Goal: Contribute content: Contribute content

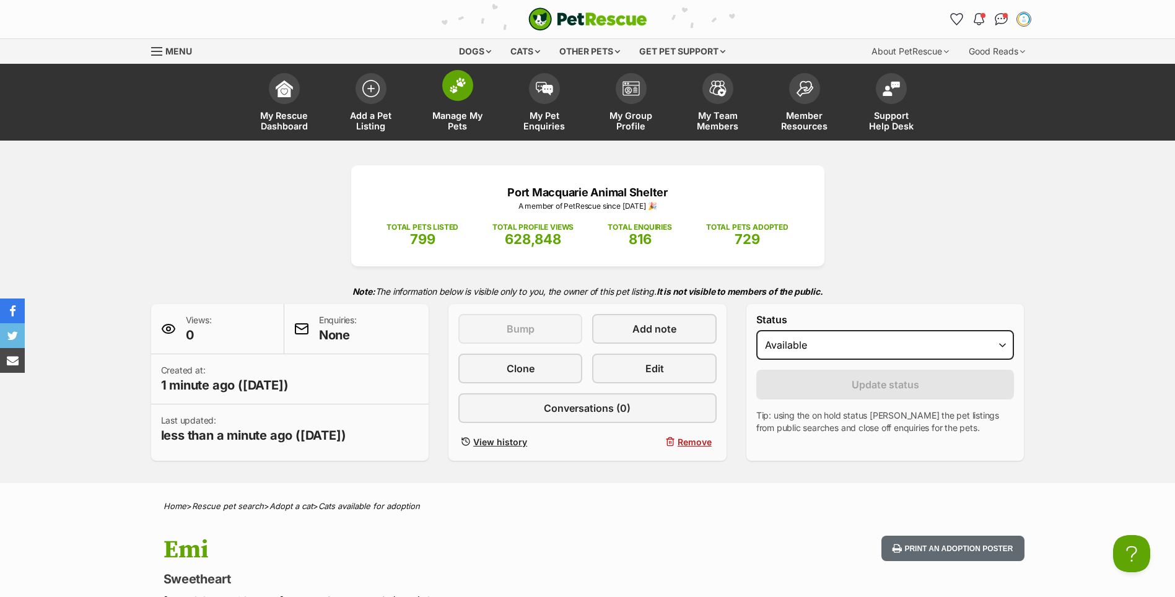
click at [470, 102] on link "Manage My Pets" at bounding box center [457, 104] width 87 height 74
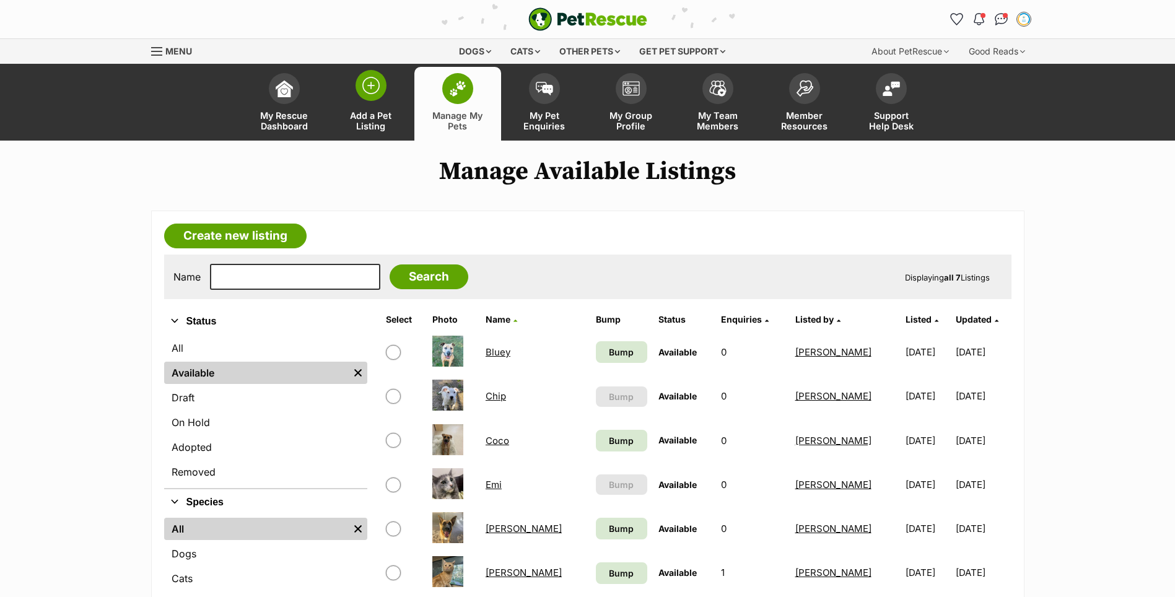
click at [373, 87] on img at bounding box center [370, 85] width 17 height 17
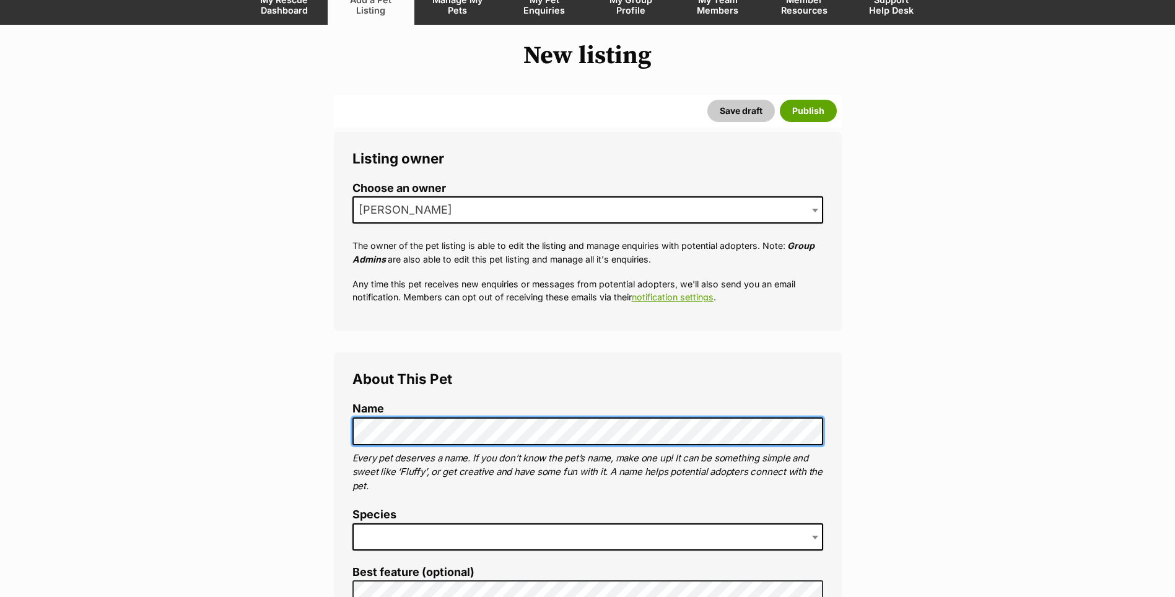
scroll to position [186, 0]
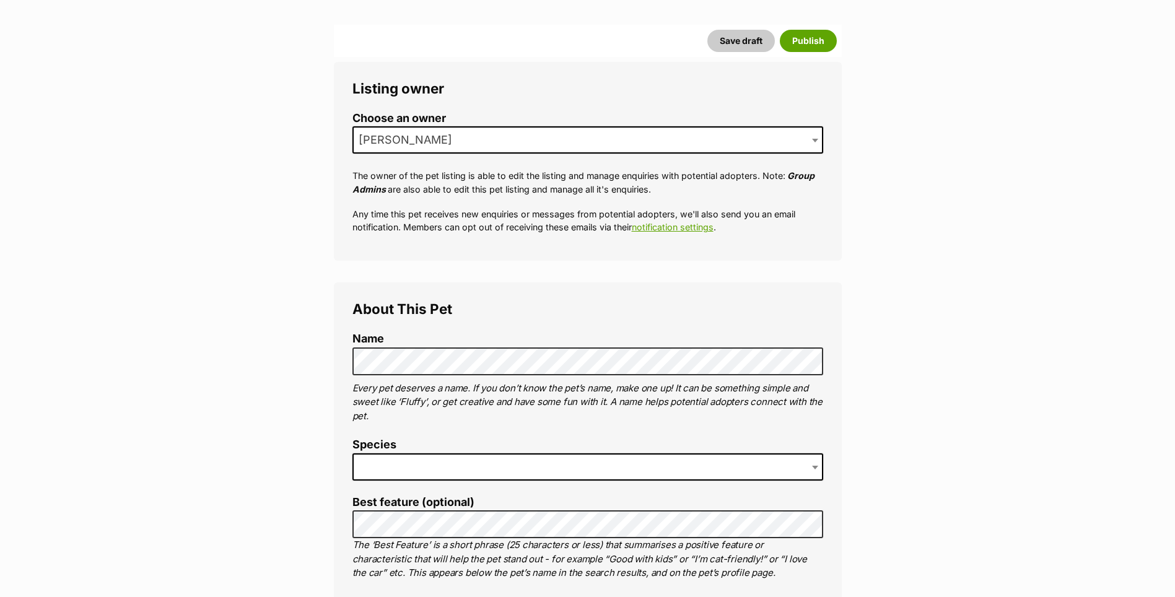
click at [369, 463] on span at bounding box center [588, 467] width 471 height 27
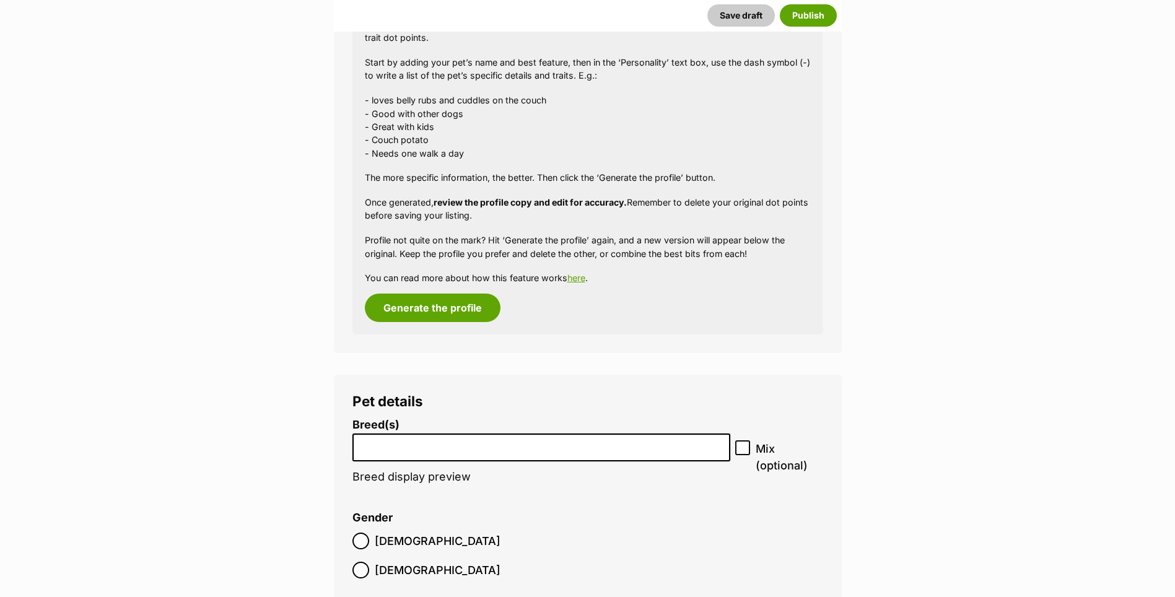
scroll to position [1266, 0]
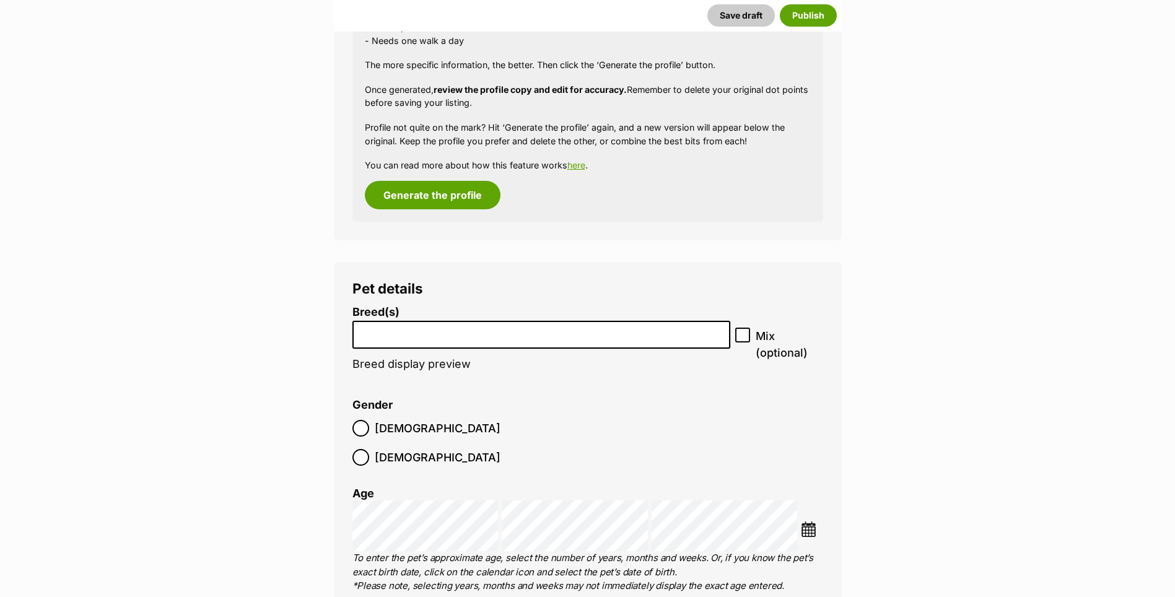
click at [413, 350] on li "Breed(s) Abyssinian American Bobtail American Curl American Shorthair American …" at bounding box center [542, 344] width 379 height 77
click at [413, 343] on li at bounding box center [542, 334] width 370 height 25
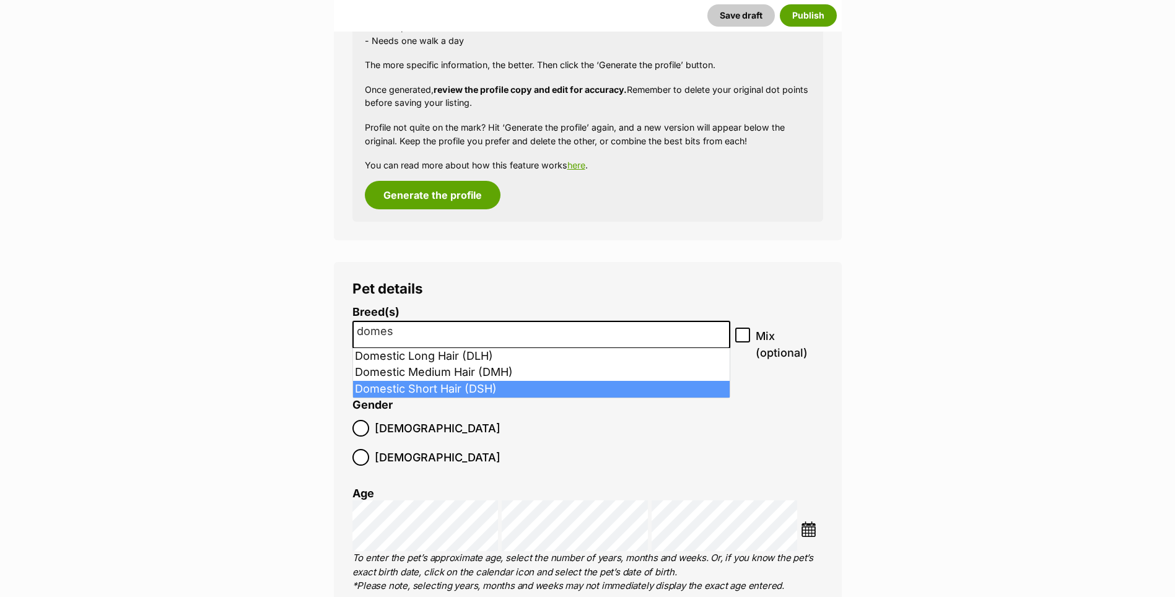
type input "domes"
select select "252102"
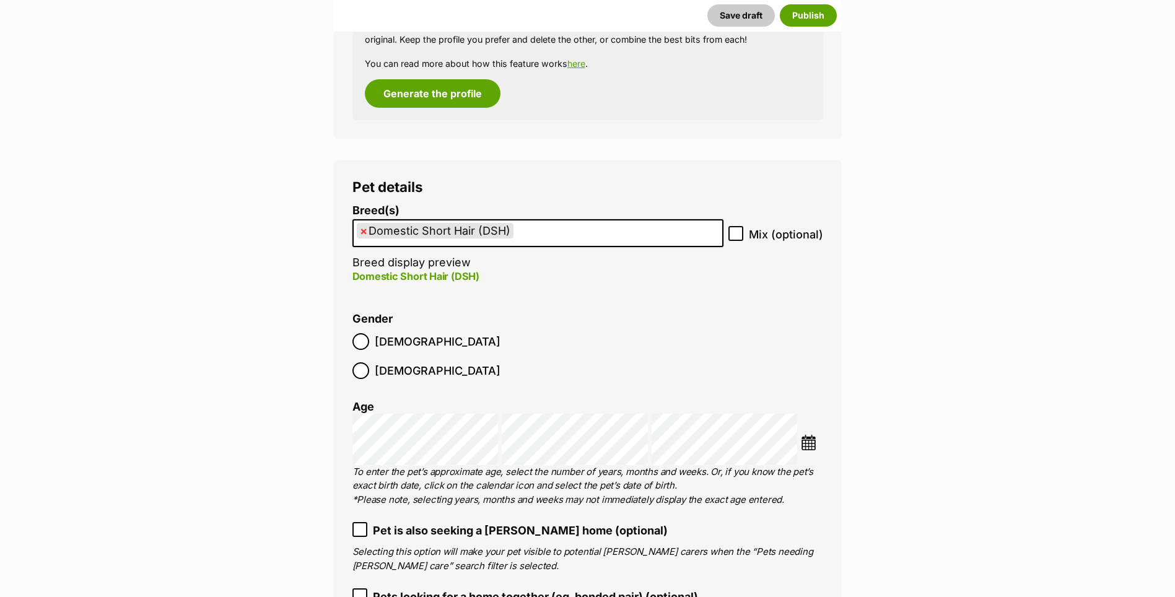
scroll to position [1514, 0]
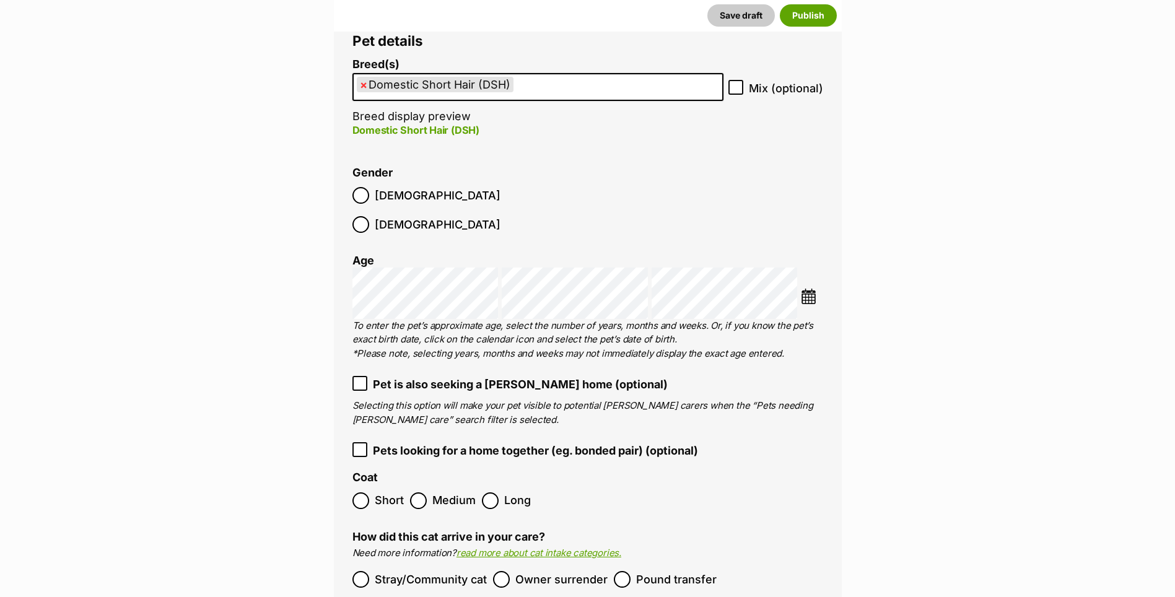
click at [375, 493] on span "Short" at bounding box center [389, 501] width 29 height 17
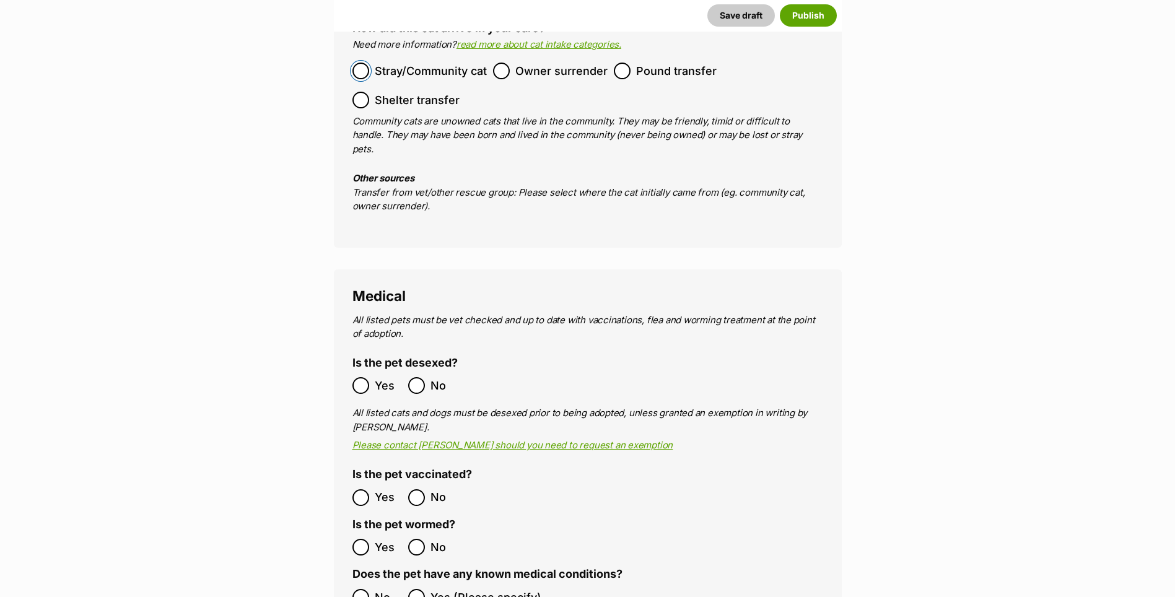
scroll to position [2071, 0]
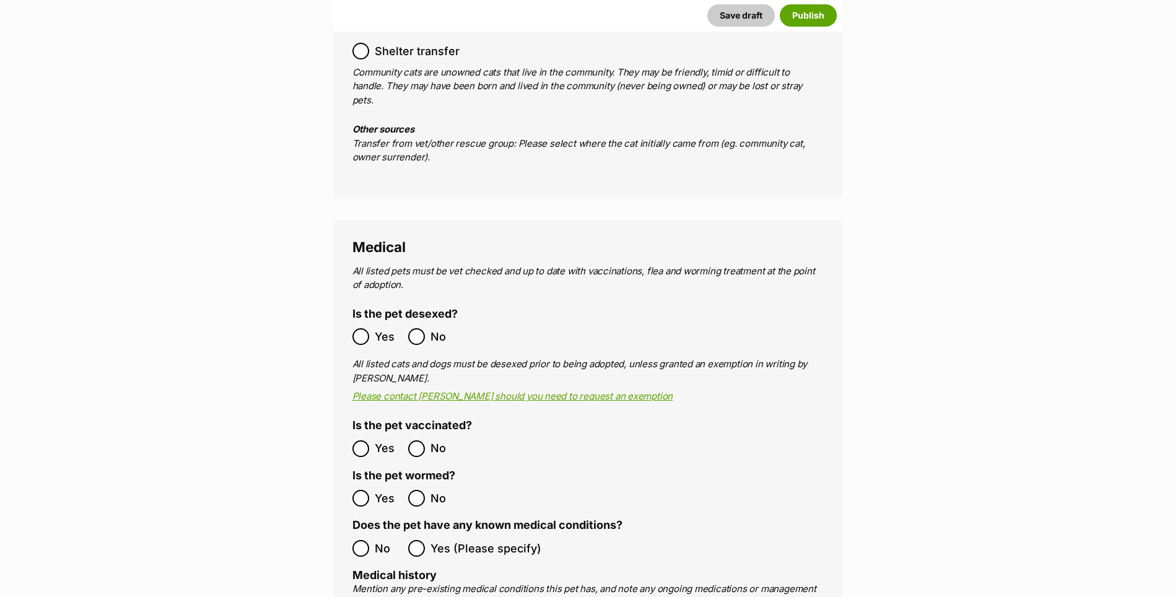
click at [372, 441] on label "Yes" at bounding box center [378, 449] width 50 height 17
click at [382, 540] on span "No" at bounding box center [388, 548] width 27 height 17
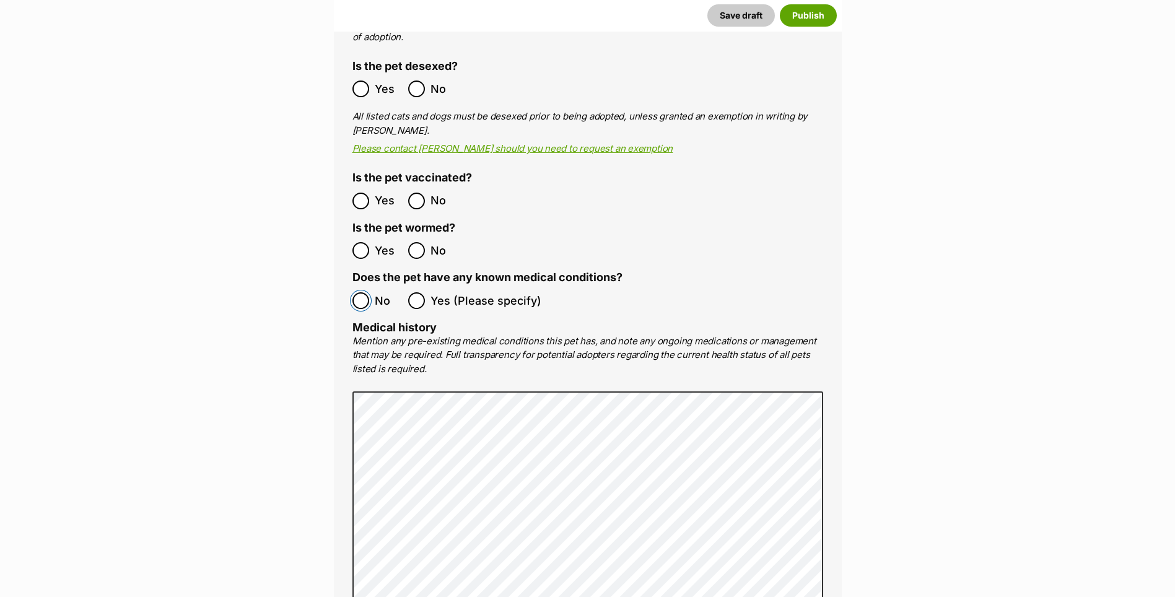
scroll to position [2753, 0]
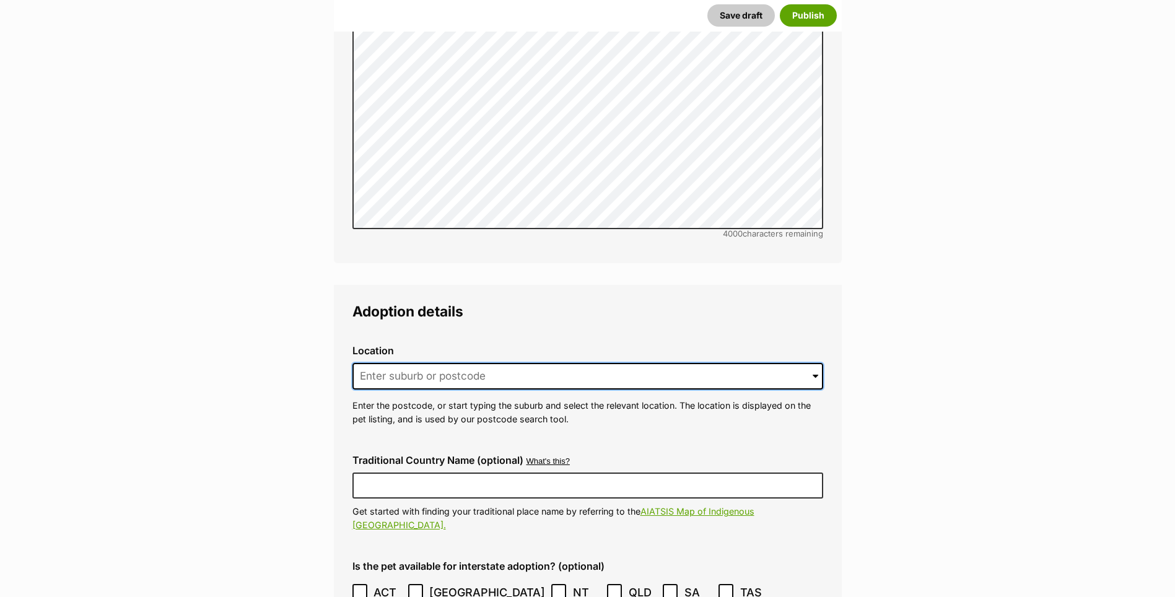
click at [361, 363] on input at bounding box center [588, 376] width 471 height 27
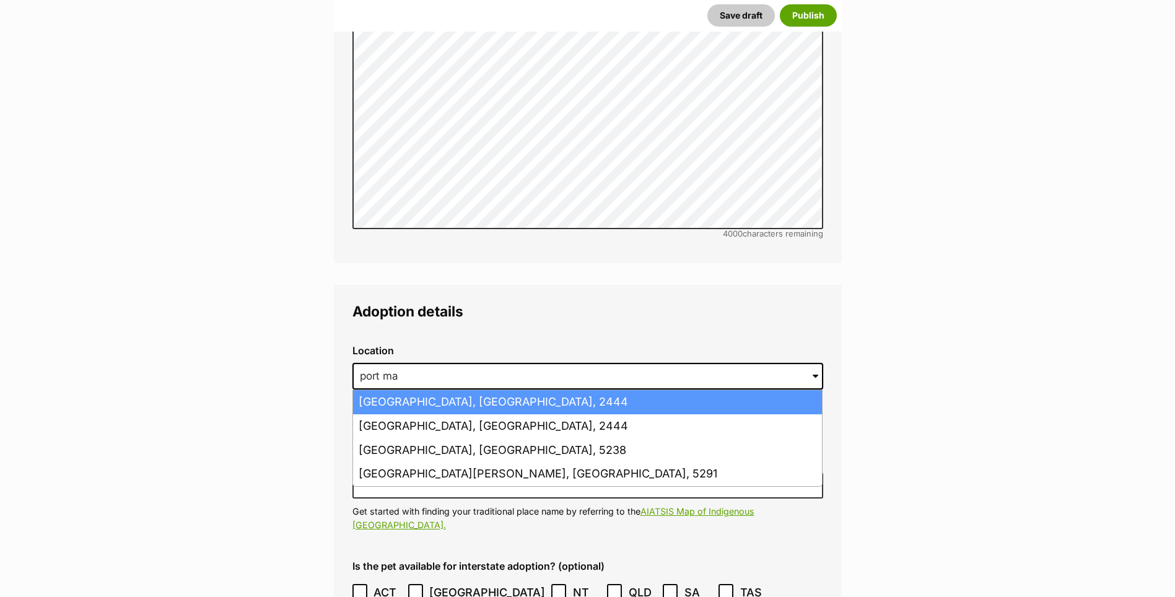
click at [548, 390] on li "Port Macquarie, New South Wales, 2444" at bounding box center [587, 402] width 469 height 24
type input "Port Macquarie, New South Wales, 2444"
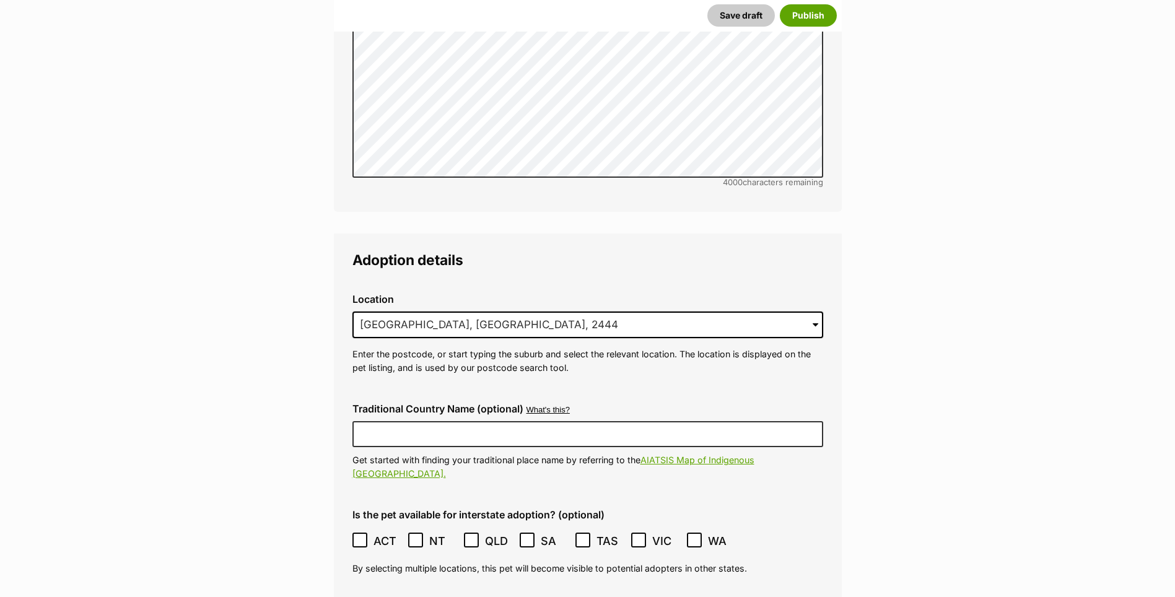
scroll to position [2877, 0]
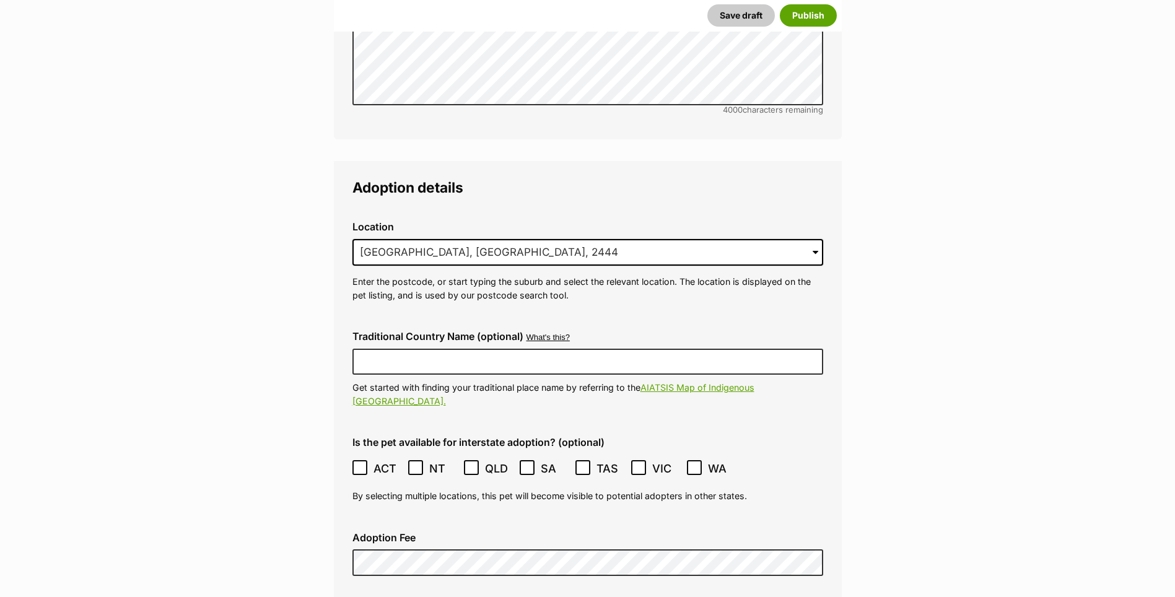
click at [384, 522] on div "Adoption Fee" at bounding box center [588, 554] width 491 height 64
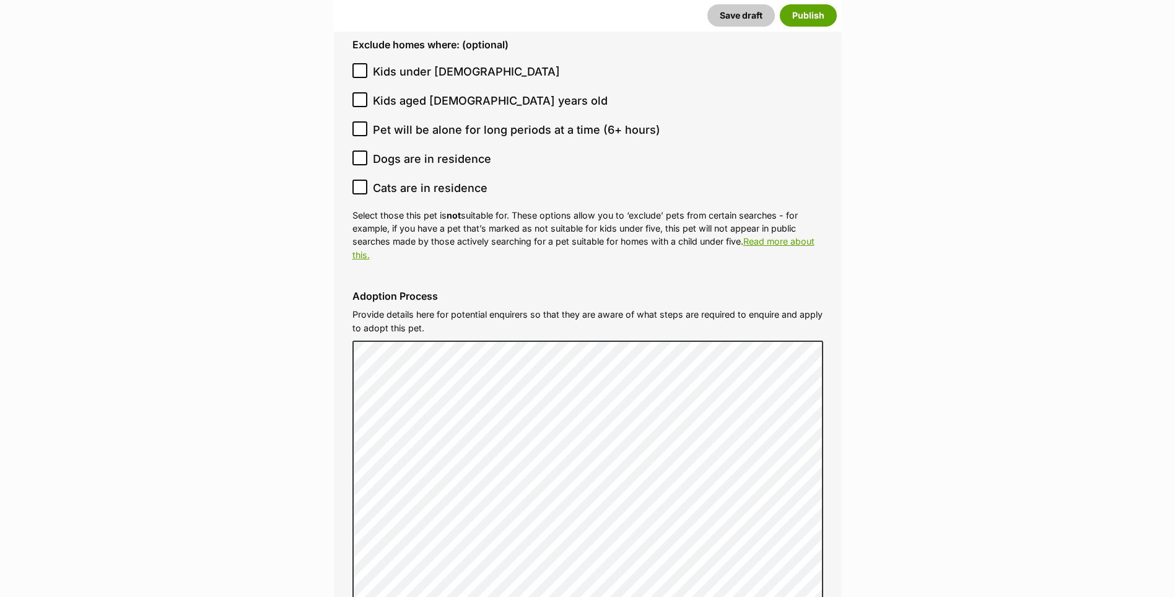
scroll to position [3930, 0]
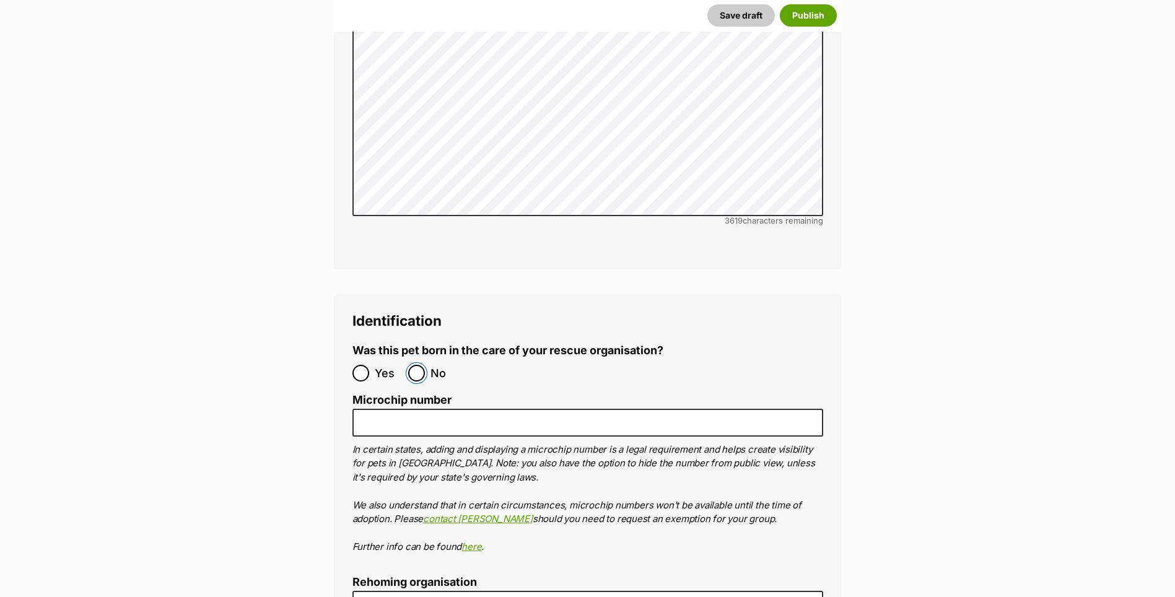
click at [424, 365] on input "No" at bounding box center [416, 373] width 17 height 17
radio input "true"
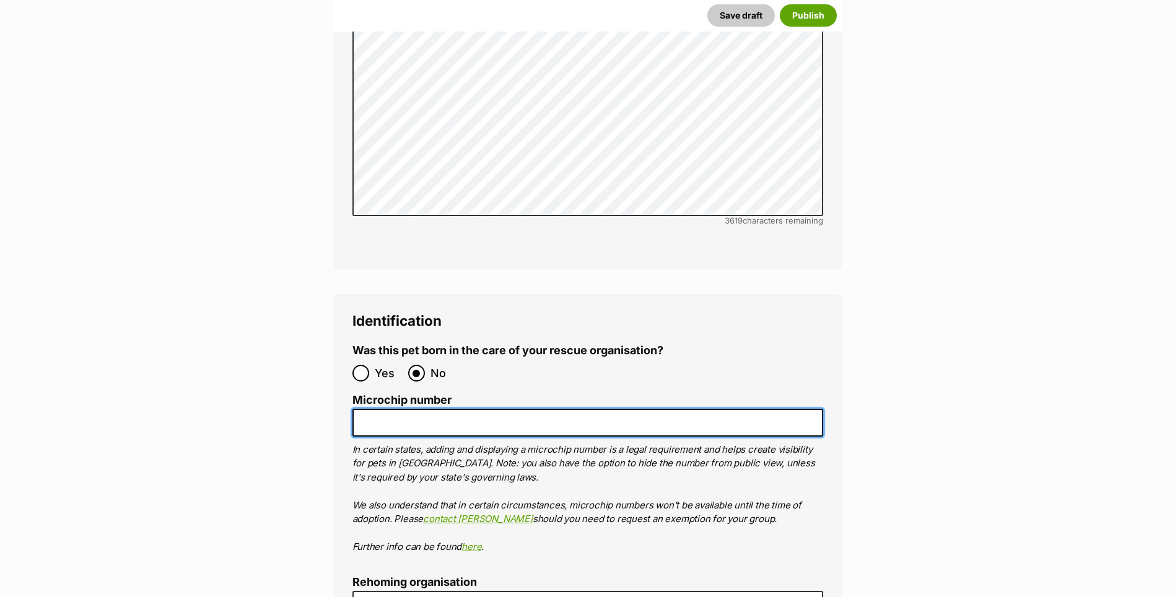
click at [414, 409] on input "Microchip number" at bounding box center [588, 423] width 471 height 28
type input "991003002786474"
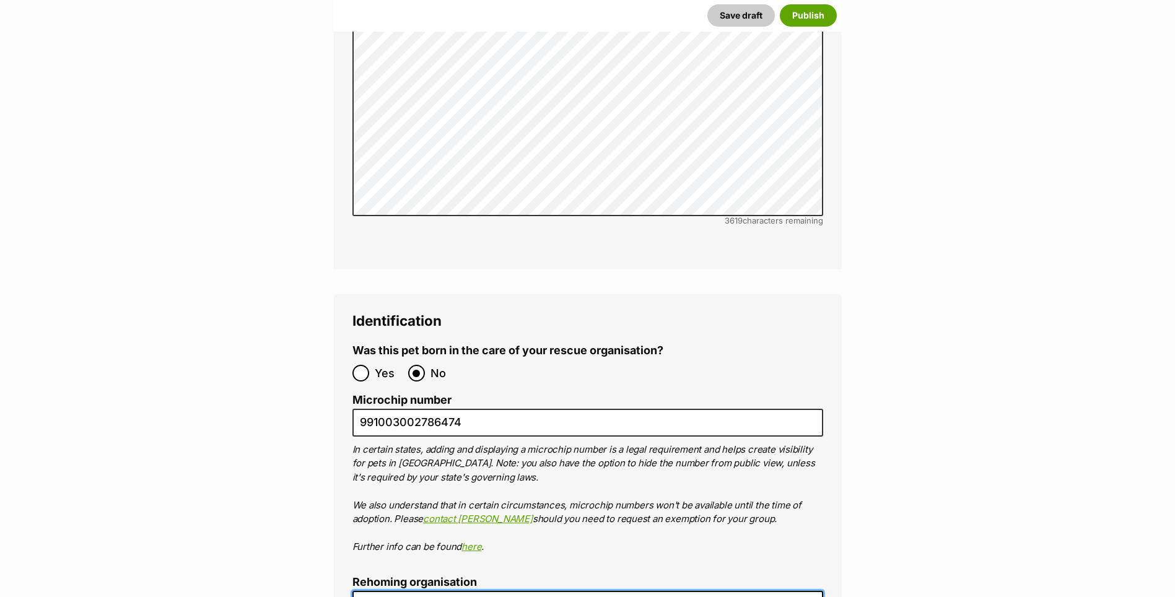
click at [406, 591] on input "Rehoming organisation" at bounding box center [588, 605] width 471 height 28
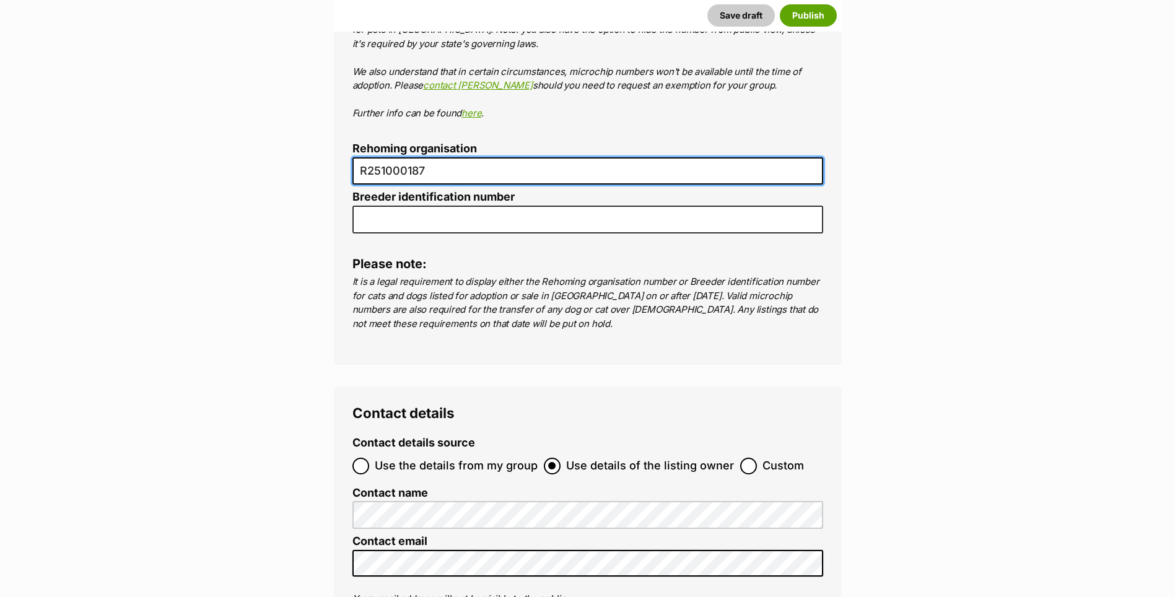
type input "R251000187"
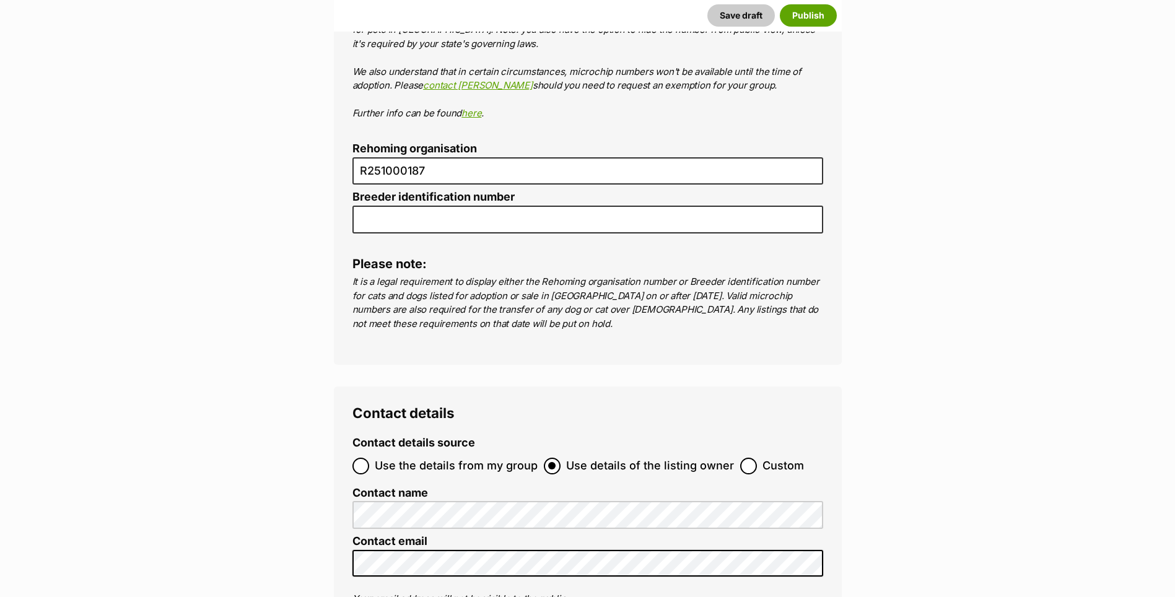
click at [752, 458] on label "Custom" at bounding box center [772, 466] width 64 height 17
click at [752, 458] on input "Custom" at bounding box center [748, 466] width 17 height 17
radio input "true"
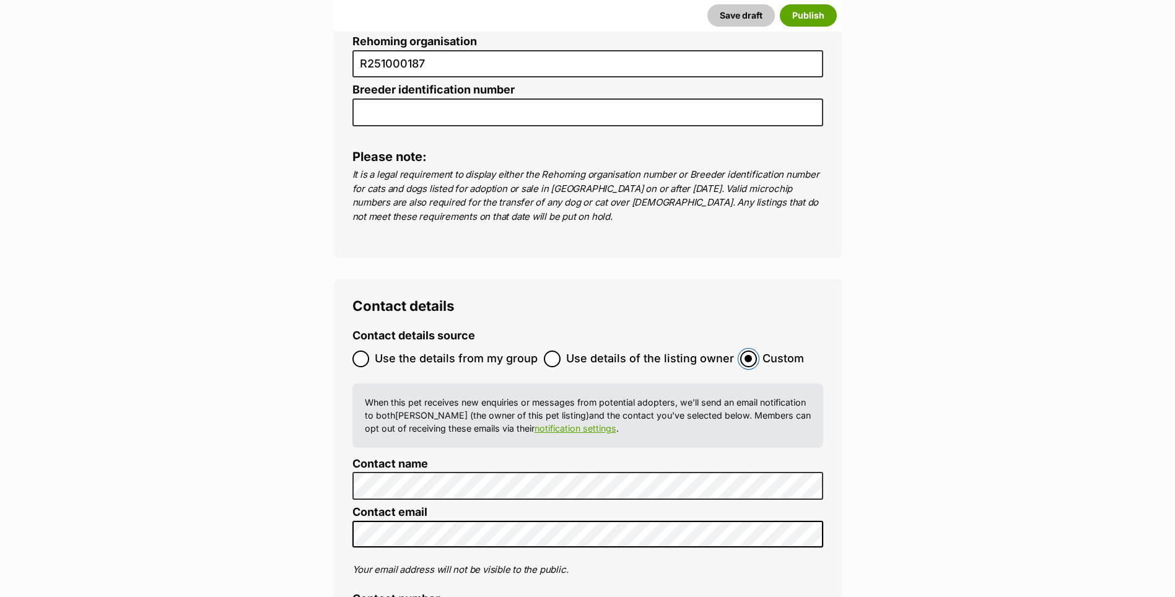
scroll to position [4550, 0]
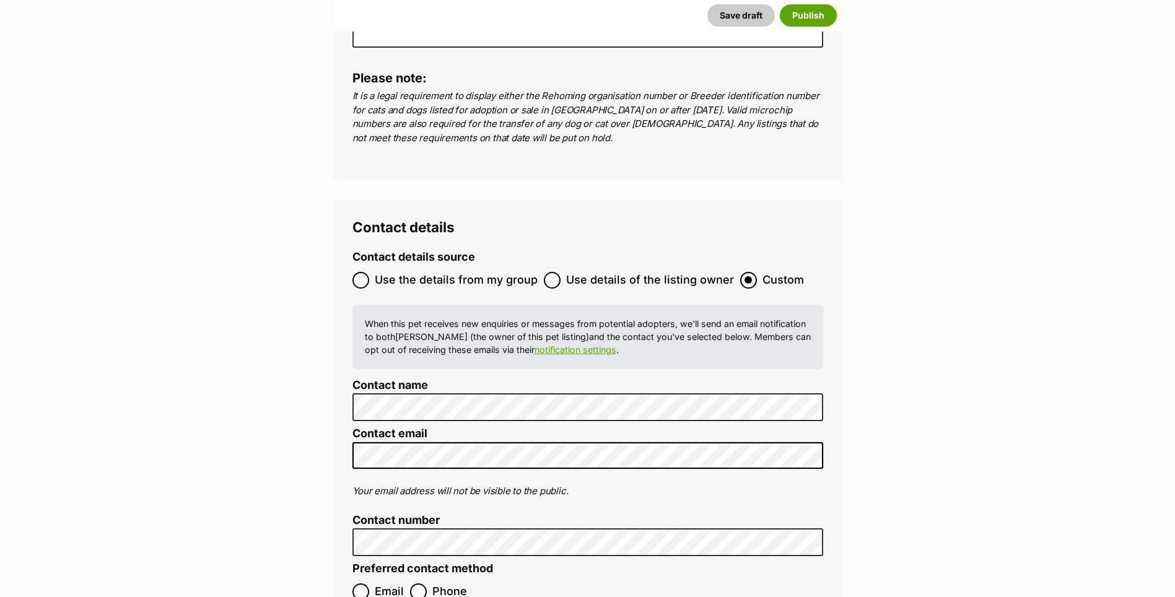
click at [380, 514] on li "Contact number" at bounding box center [588, 535] width 471 height 42
click at [369, 584] on label "Email" at bounding box center [378, 592] width 51 height 17
click at [369, 584] on input "Email" at bounding box center [361, 592] width 17 height 17
radio input "true"
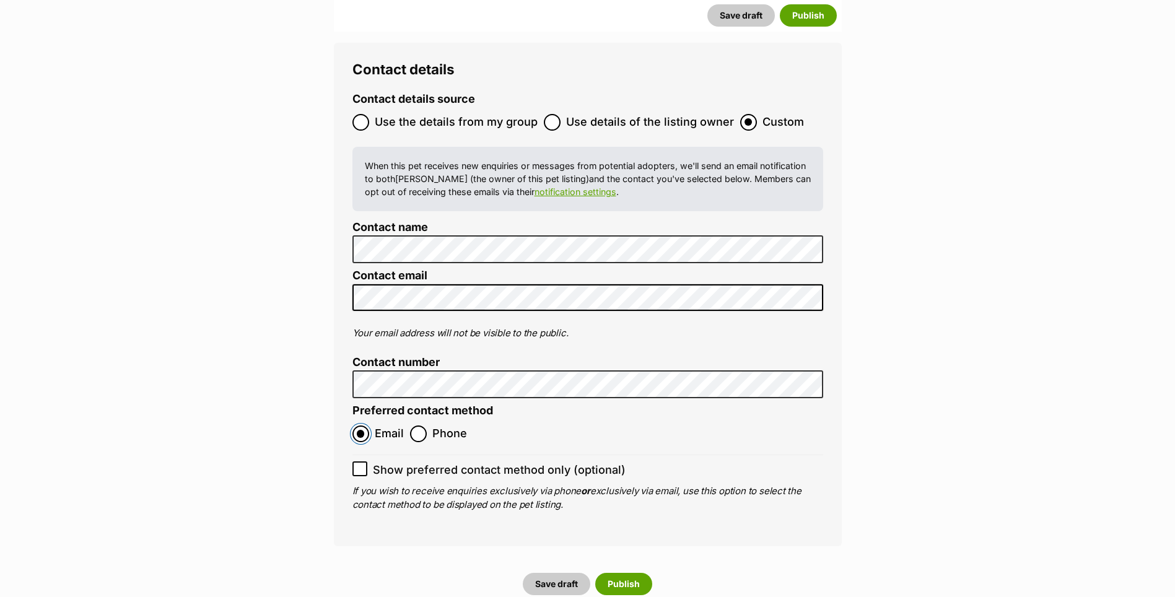
scroll to position [4797, 0]
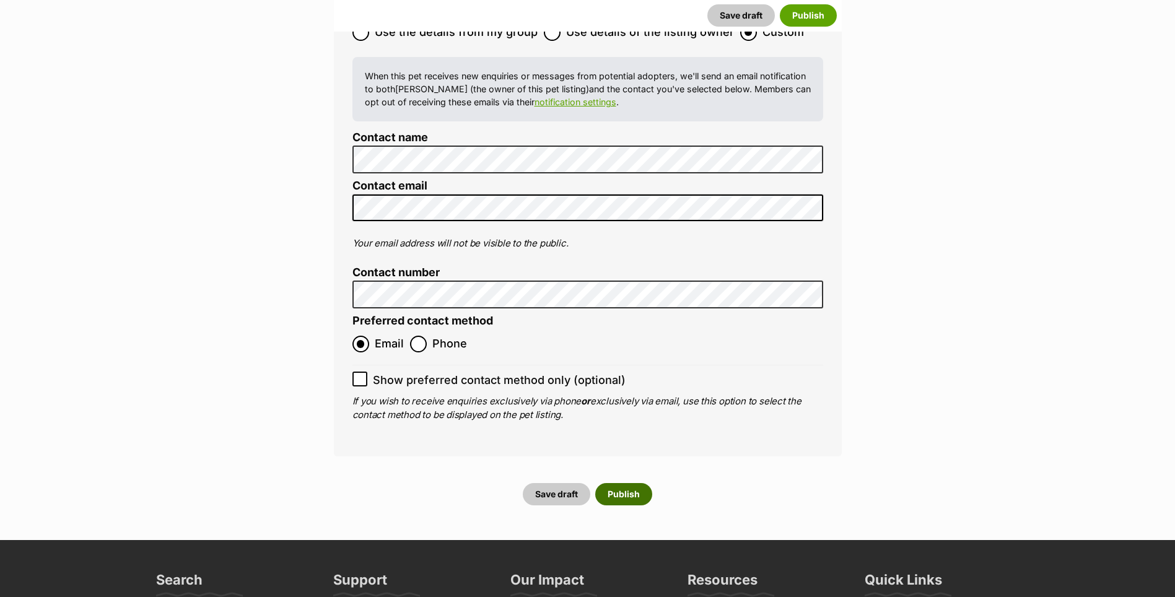
click at [648, 483] on button "Publish" at bounding box center [623, 494] width 57 height 22
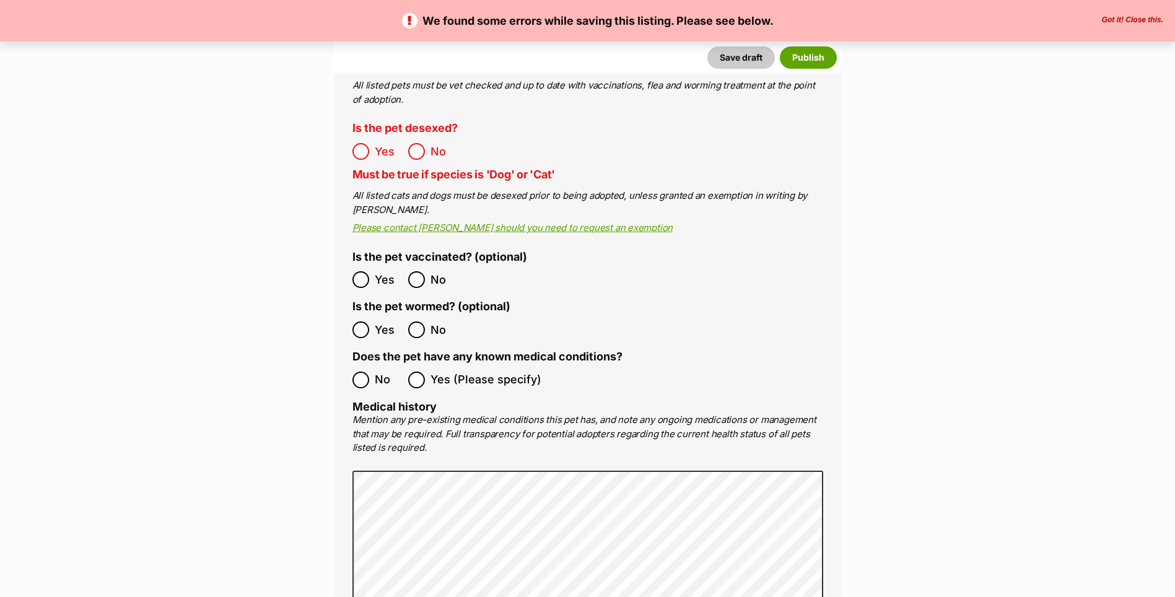
click at [375, 143] on span "Yes" at bounding box center [388, 151] width 27 height 17
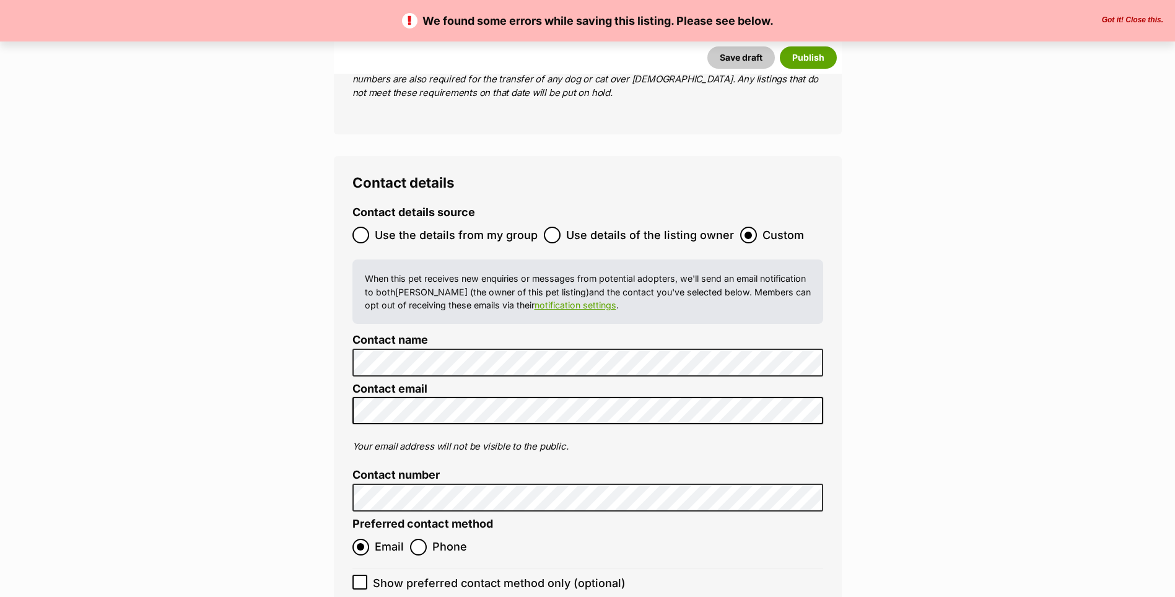
scroll to position [5019, 0]
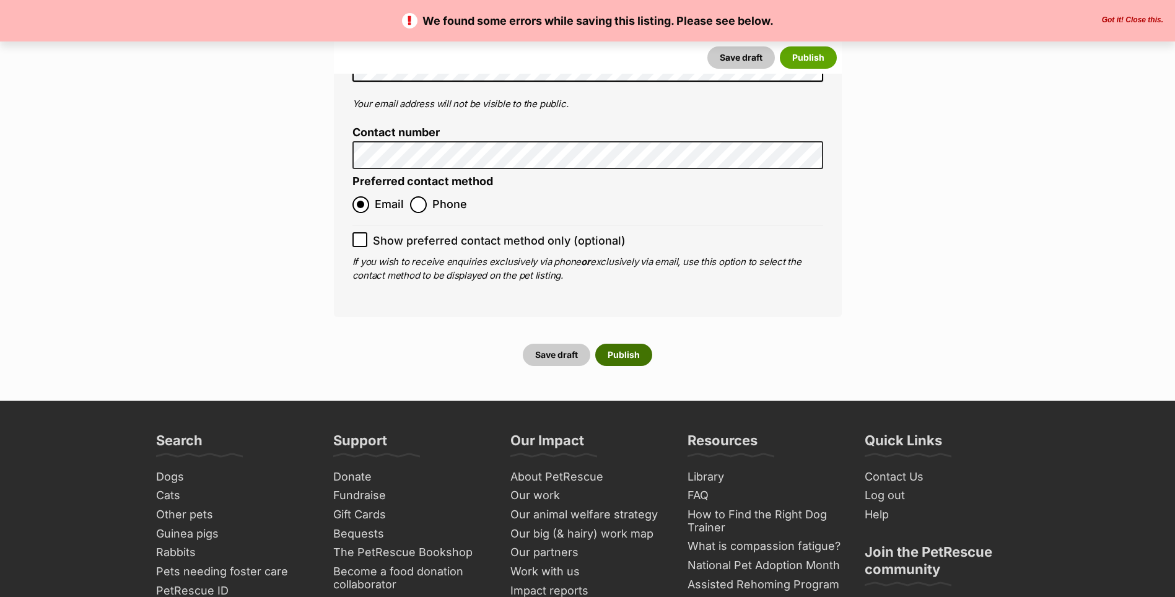
click at [635, 344] on button "Publish" at bounding box center [623, 355] width 57 height 22
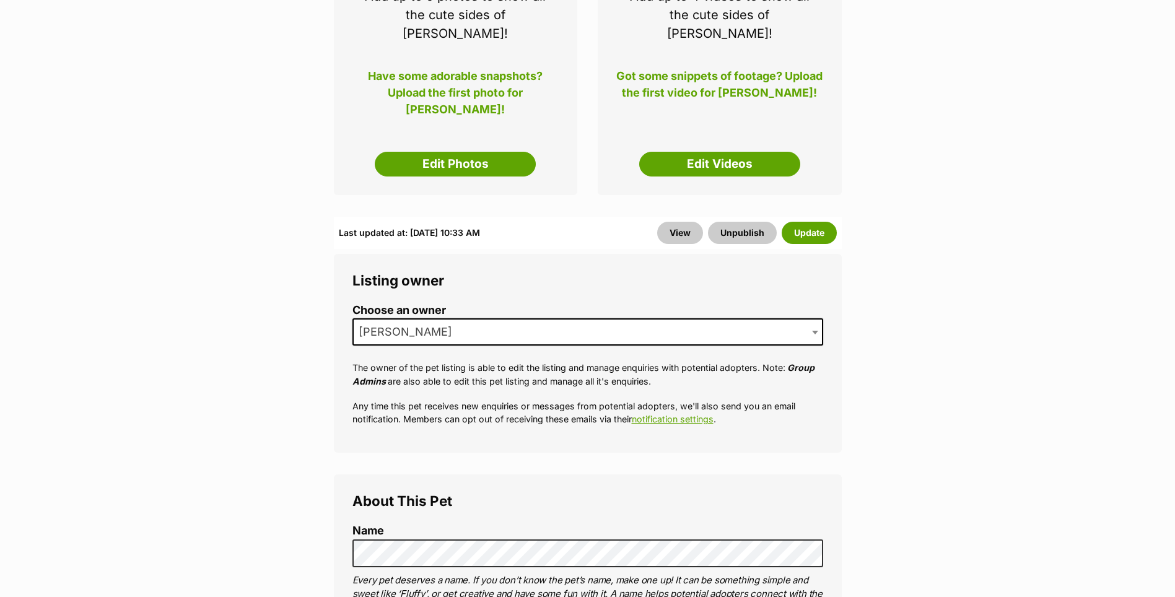
scroll to position [124, 0]
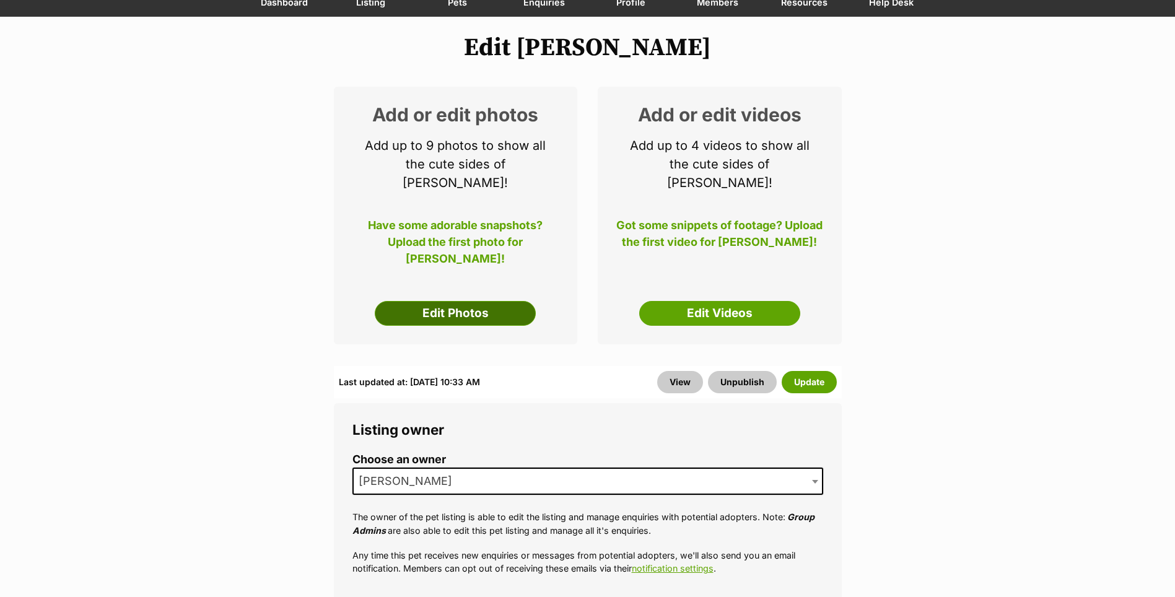
click at [410, 301] on link "Edit Photos" at bounding box center [455, 313] width 161 height 25
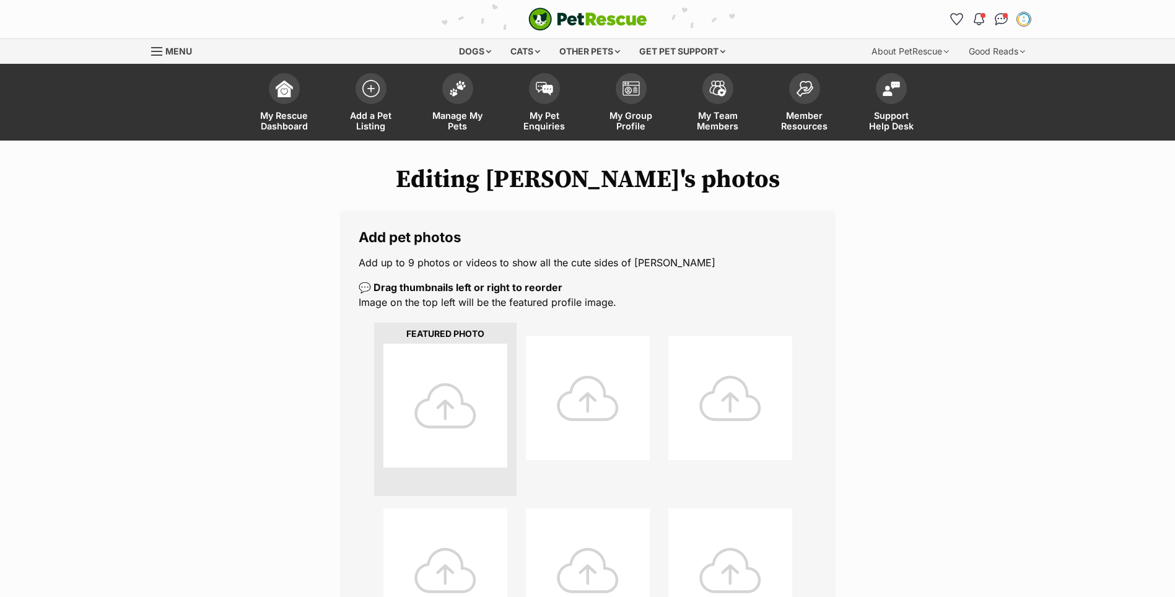
click at [476, 377] on div at bounding box center [446, 406] width 124 height 124
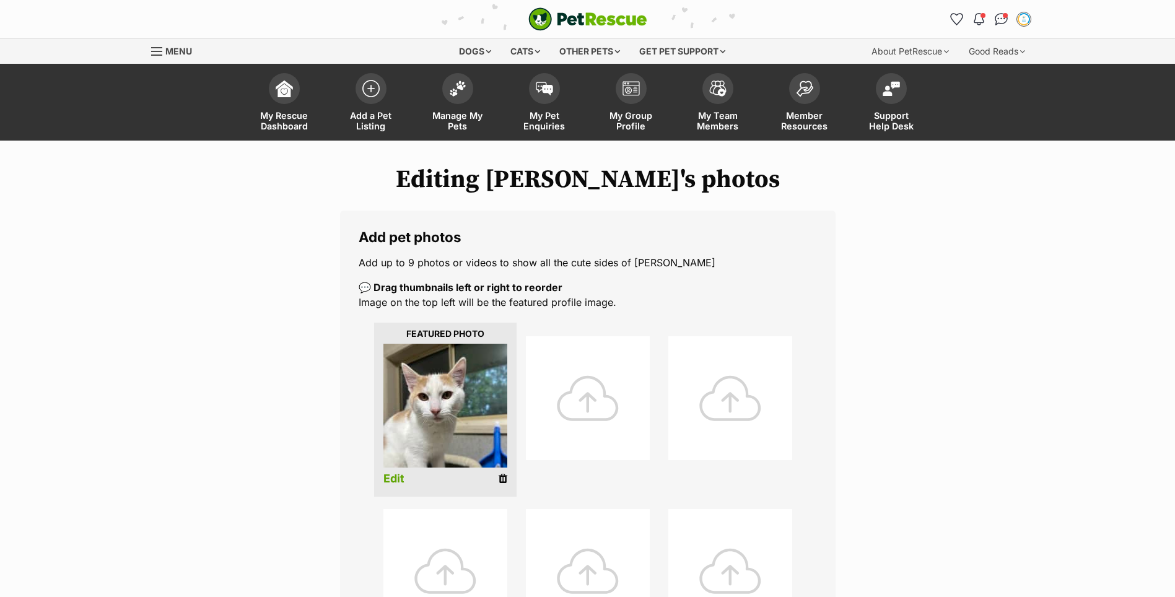
click at [602, 421] on div at bounding box center [588, 398] width 124 height 124
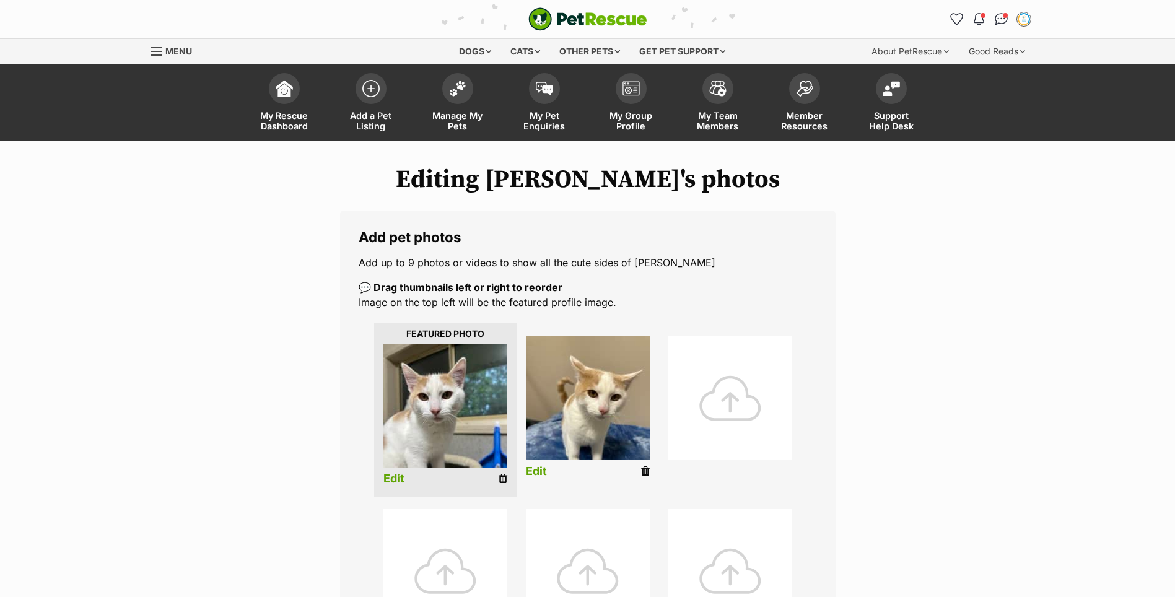
click at [571, 403] on img at bounding box center [588, 398] width 124 height 124
click at [388, 479] on link "Edit" at bounding box center [394, 479] width 21 height 13
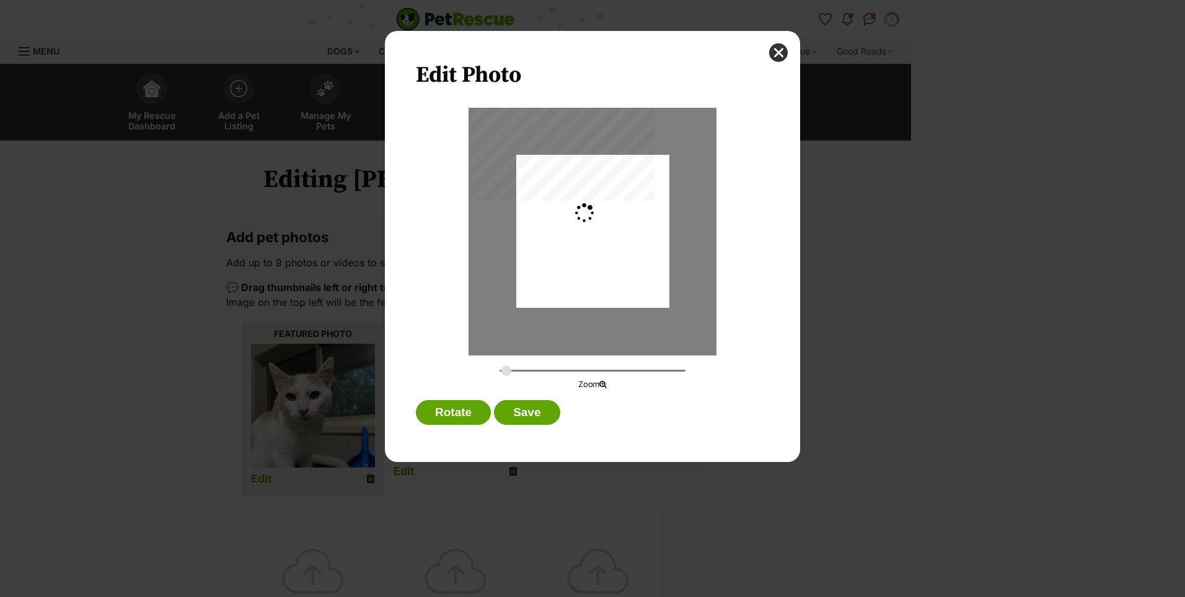
type input "0.2744"
drag, startPoint x: 581, startPoint y: 265, endPoint x: 584, endPoint y: 273, distance: 8.9
click at [584, 273] on div "Dialog Window - Close (Press escape to close)" at bounding box center [592, 240] width 153 height 204
click at [533, 416] on button "Save" at bounding box center [527, 412] width 66 height 25
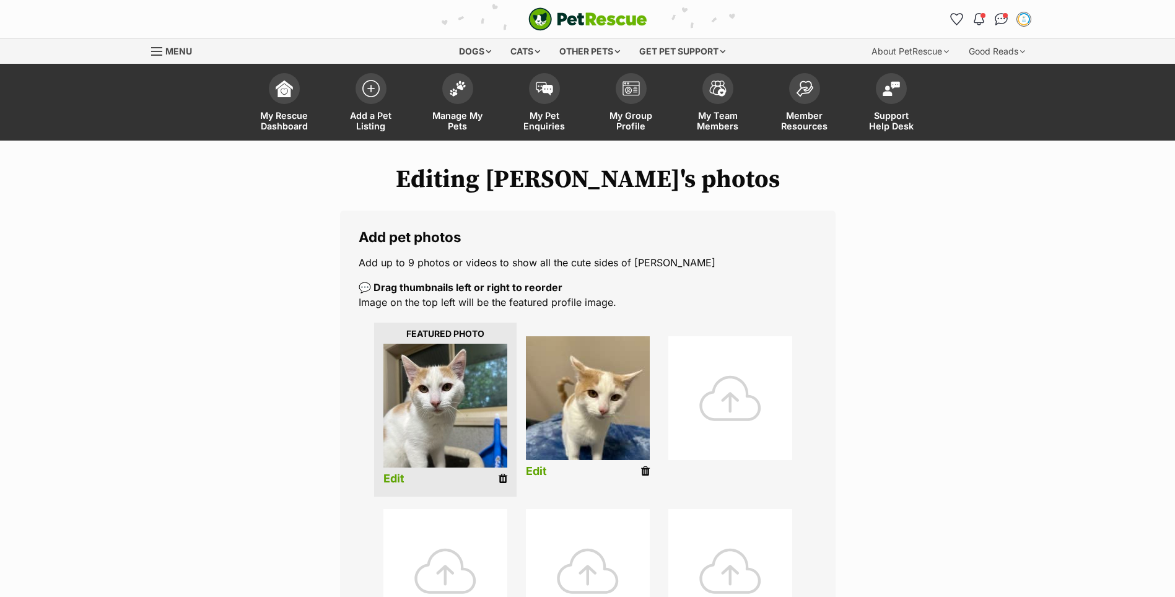
click at [538, 472] on link "Edit" at bounding box center [536, 471] width 21 height 13
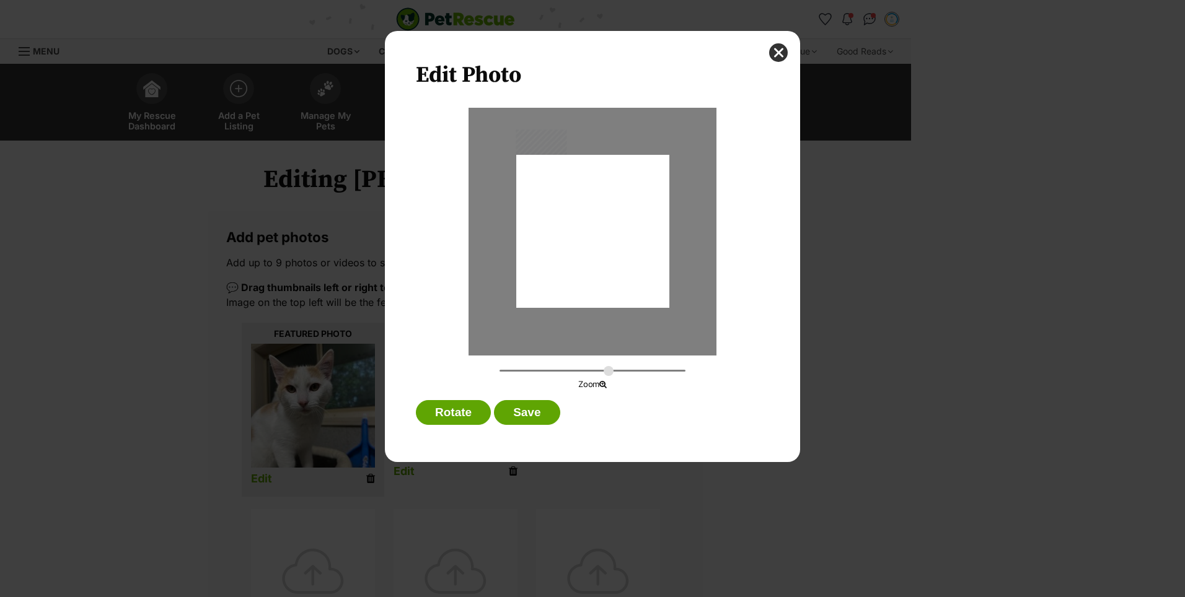
type input "0.2744"
drag, startPoint x: 603, startPoint y: 251, endPoint x: 607, endPoint y: 257, distance: 6.7
click at [607, 257] on div "Dialog Window - Close (Press escape to close)" at bounding box center [592, 237] width 153 height 204
click at [528, 423] on button "Save" at bounding box center [527, 412] width 66 height 25
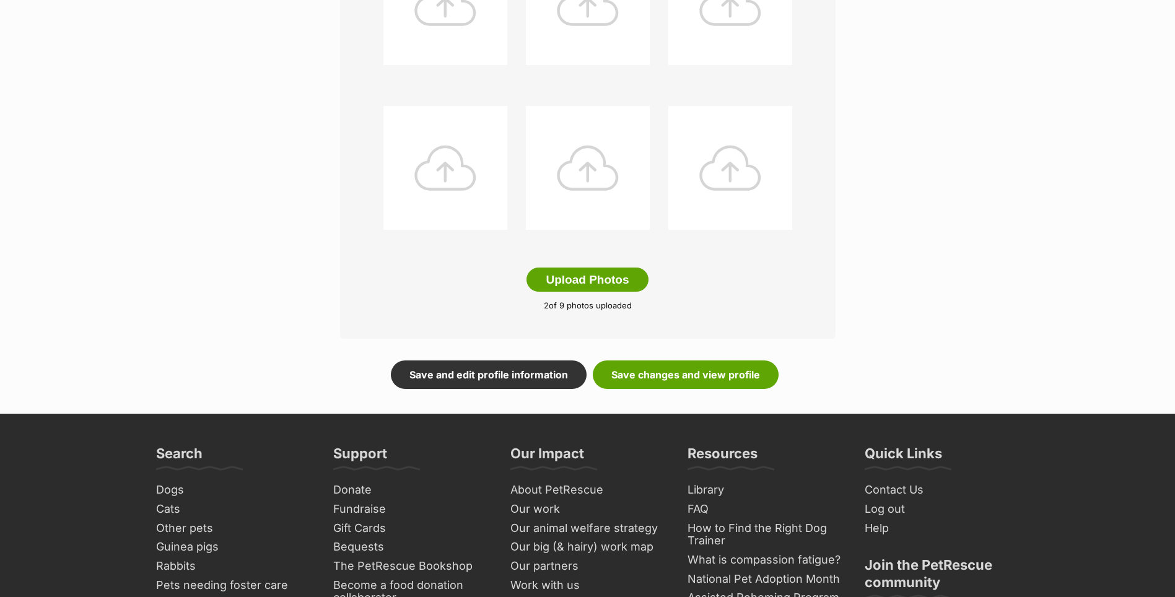
scroll to position [682, 0]
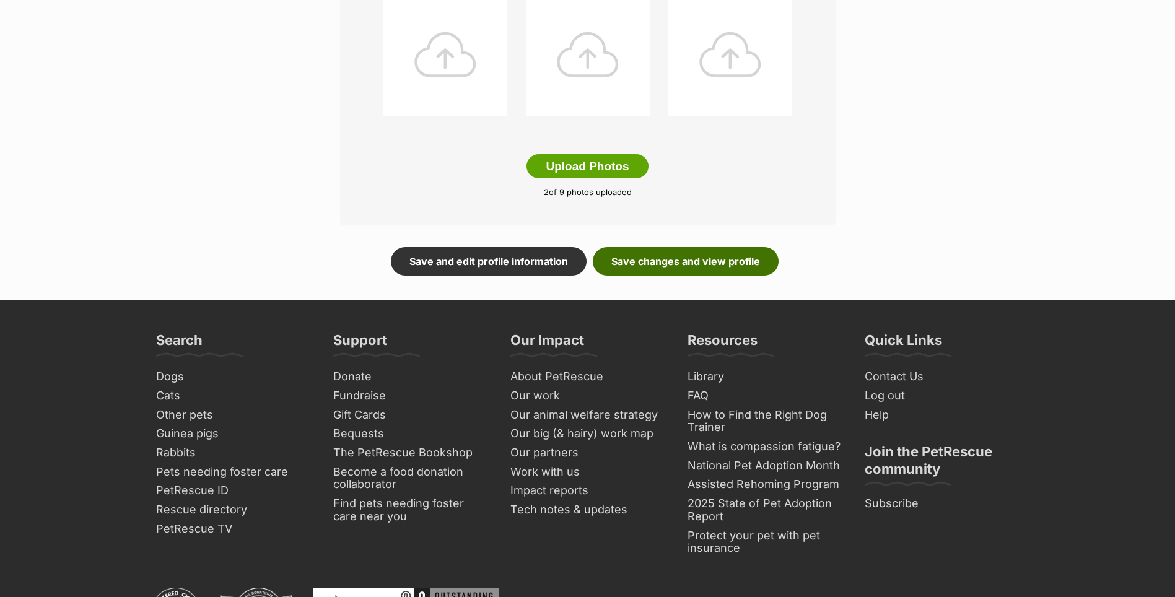
click at [688, 262] on link "Save changes and view profile" at bounding box center [686, 261] width 186 height 29
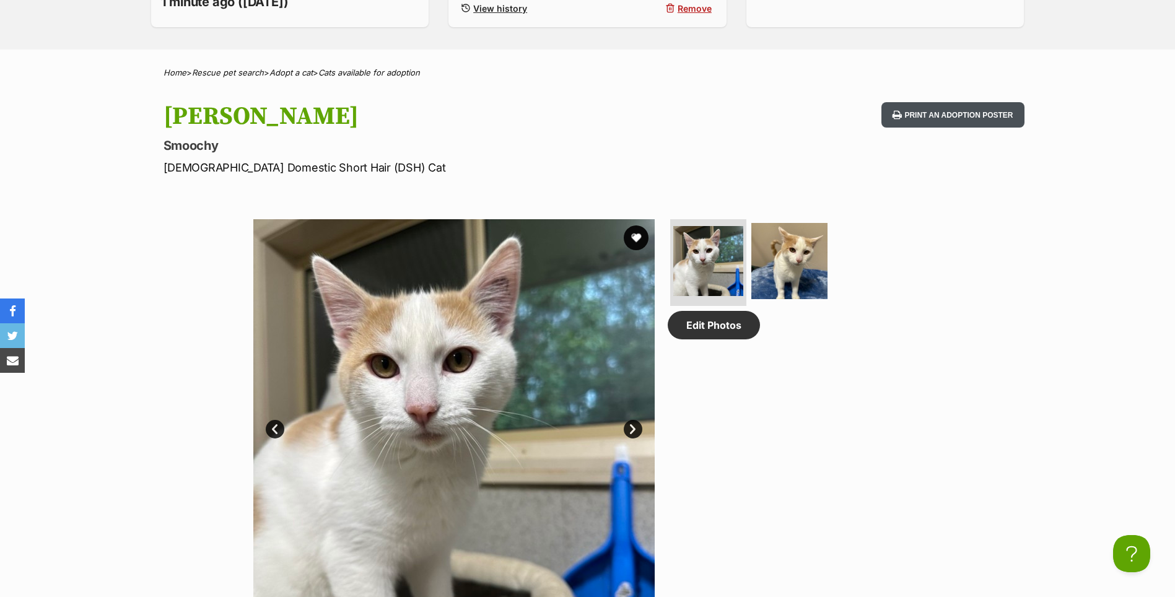
click at [921, 116] on button "Print an adoption poster" at bounding box center [953, 114] width 143 height 25
